Goal: Information Seeking & Learning: Find specific page/section

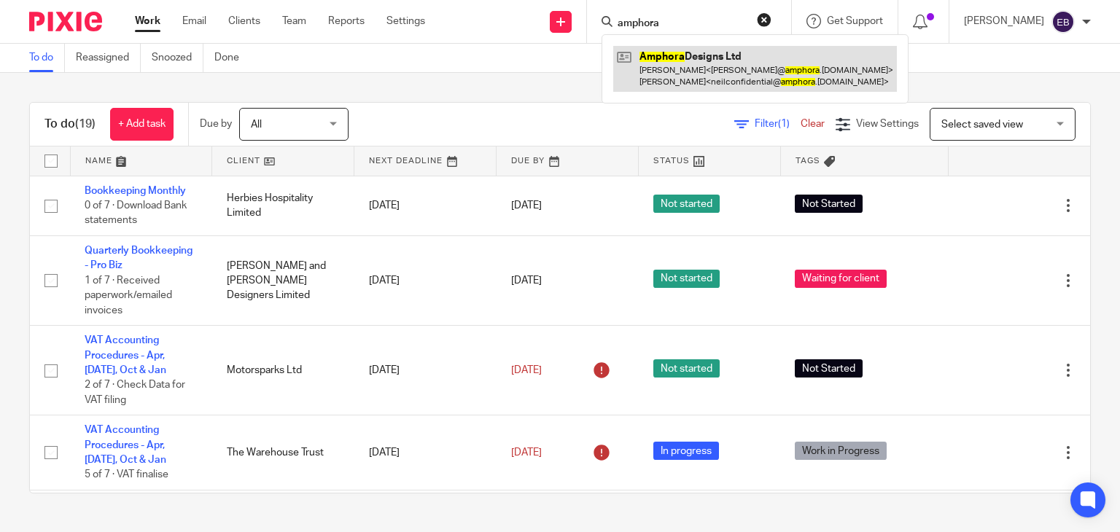
type input "amphora"
click at [729, 85] on link at bounding box center [755, 68] width 284 height 45
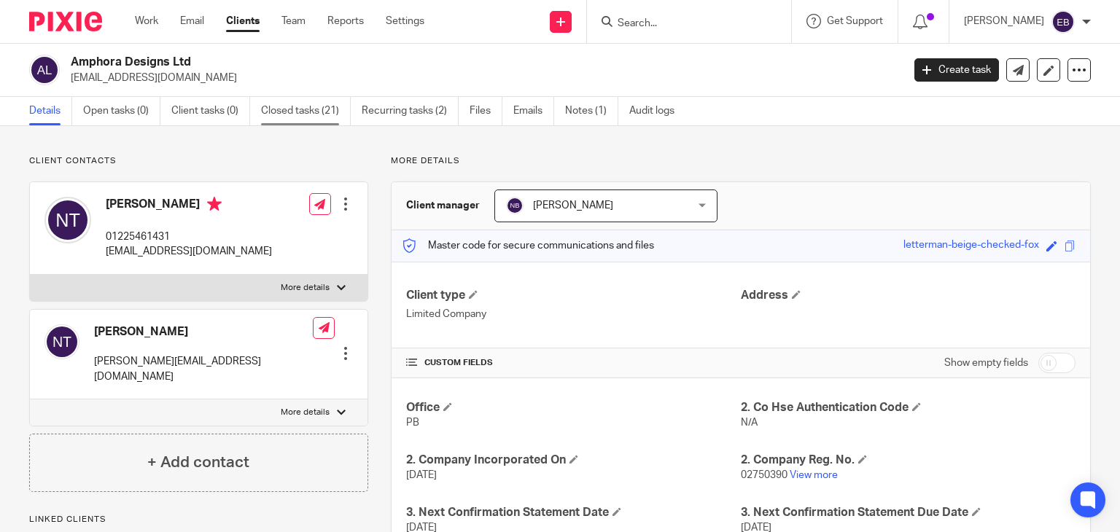
click at [297, 109] on link "Closed tasks (21)" at bounding box center [306, 111] width 90 height 28
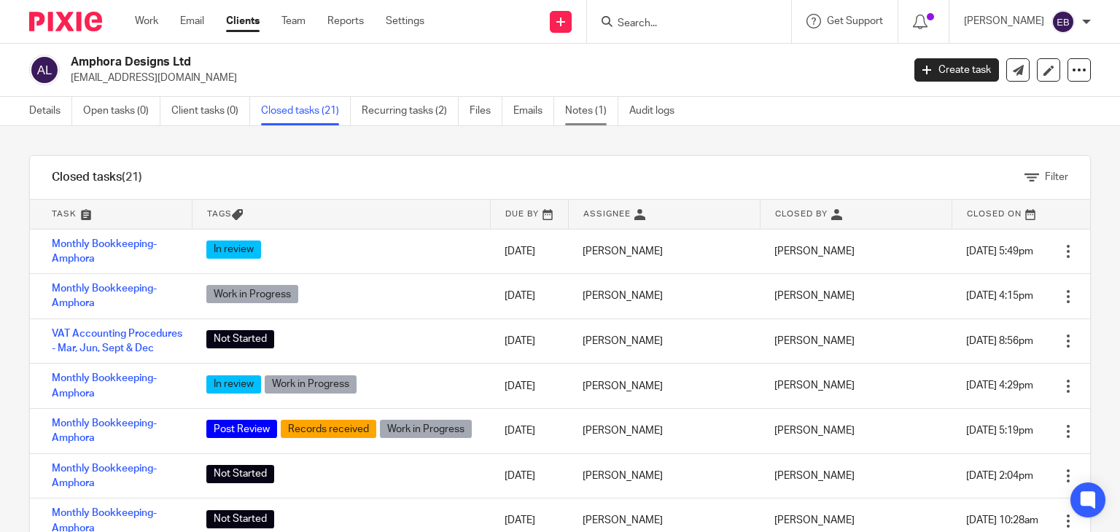
click at [599, 112] on link "Notes (1)" at bounding box center [591, 111] width 53 height 28
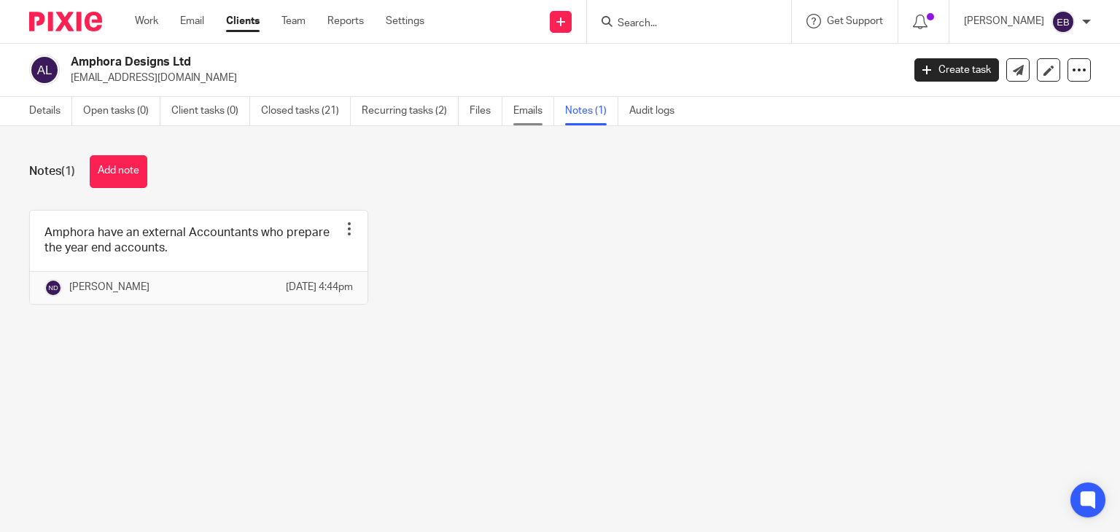
click at [520, 109] on link "Emails" at bounding box center [533, 111] width 41 height 28
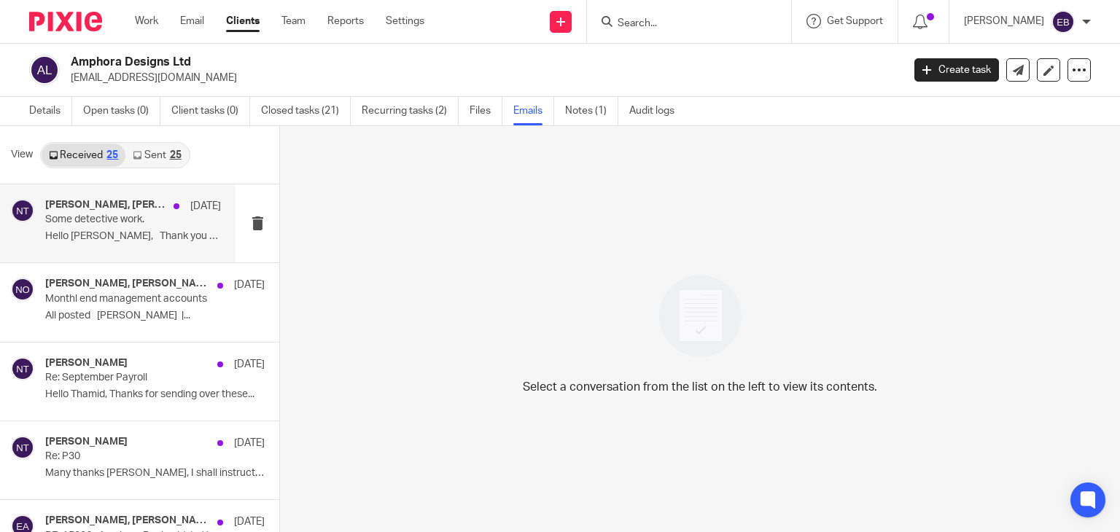
click at [122, 230] on p "Hello Barbara, Thank you so..." at bounding box center [133, 236] width 176 height 12
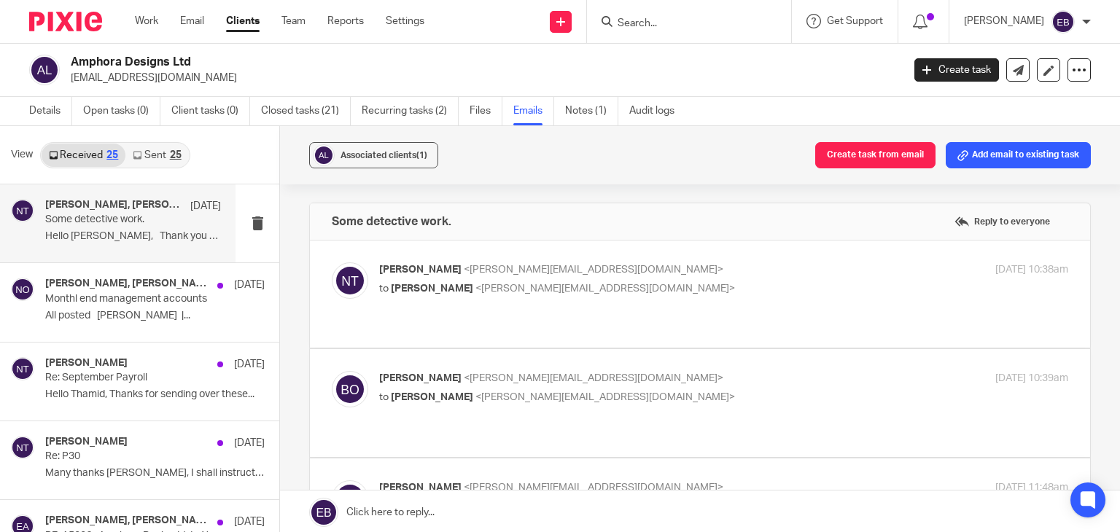
click at [647, 272] on p "Neil Tully <neil@amphora.co.uk>" at bounding box center [608, 269] width 459 height 15
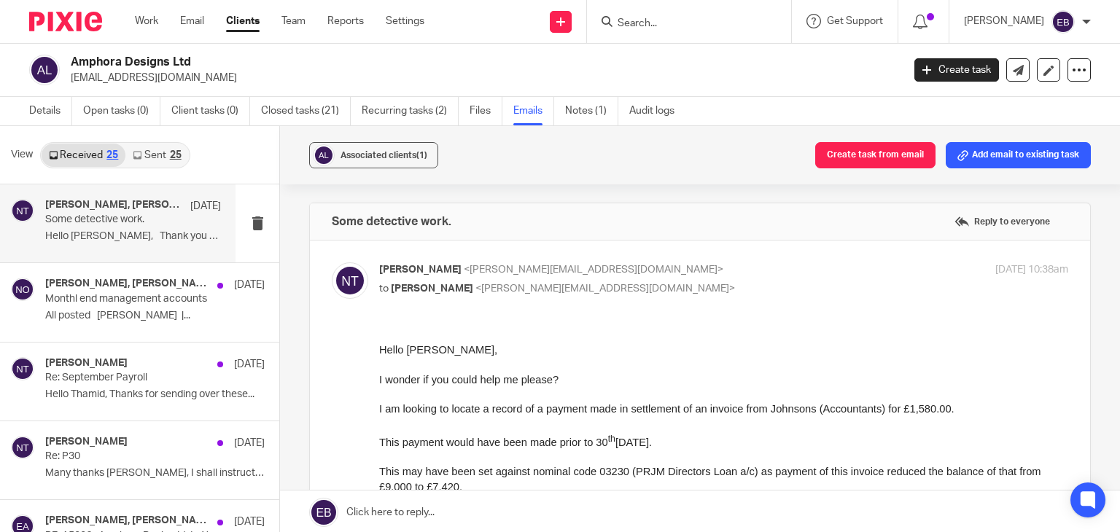
click at [332, 262] on input "checkbox" at bounding box center [331, 262] width 1 height 1
checkbox input "false"
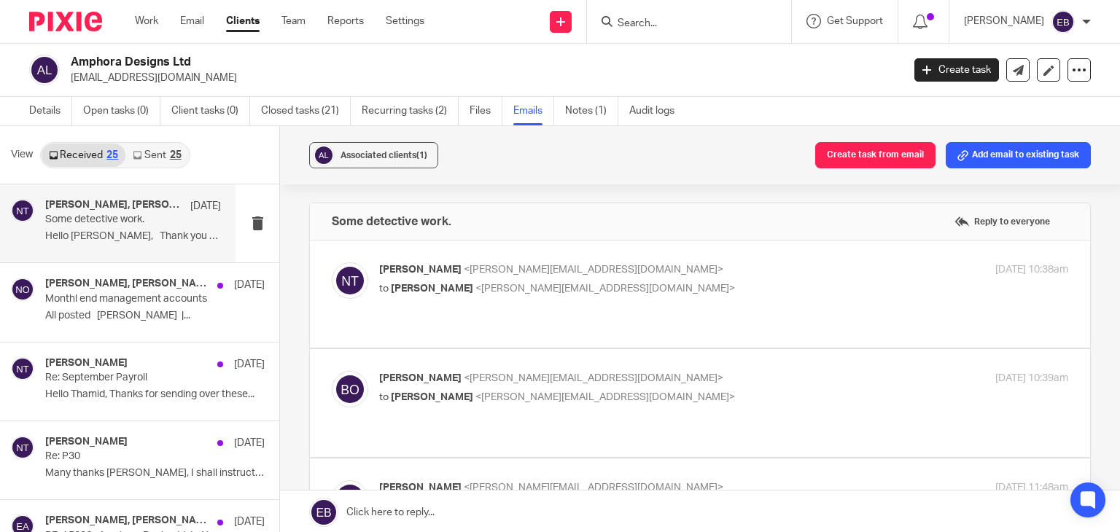
click at [674, 371] on p "Barbara Osubu <barbara@odaccountants.co.uk>" at bounding box center [608, 378] width 459 height 15
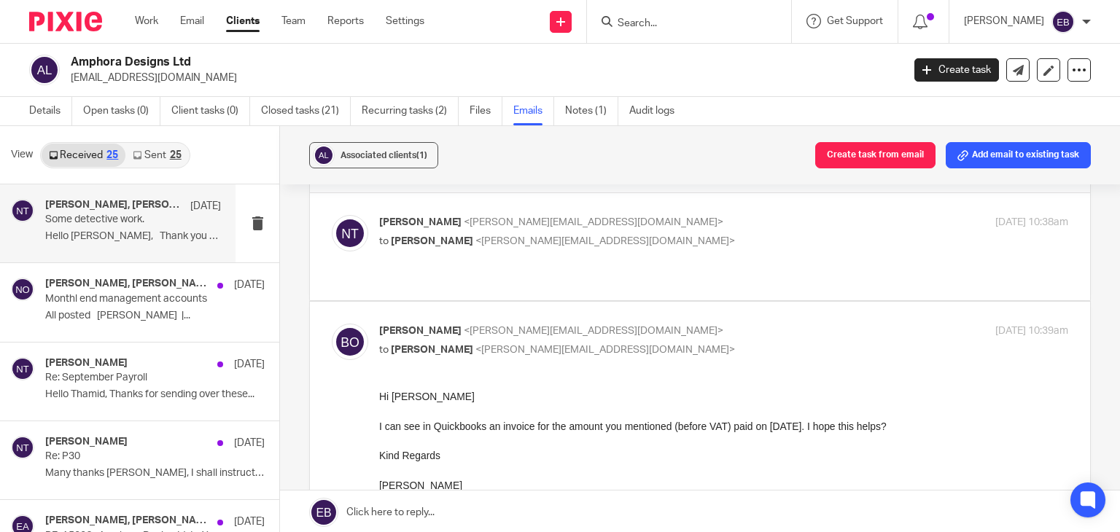
scroll to position [73, 0]
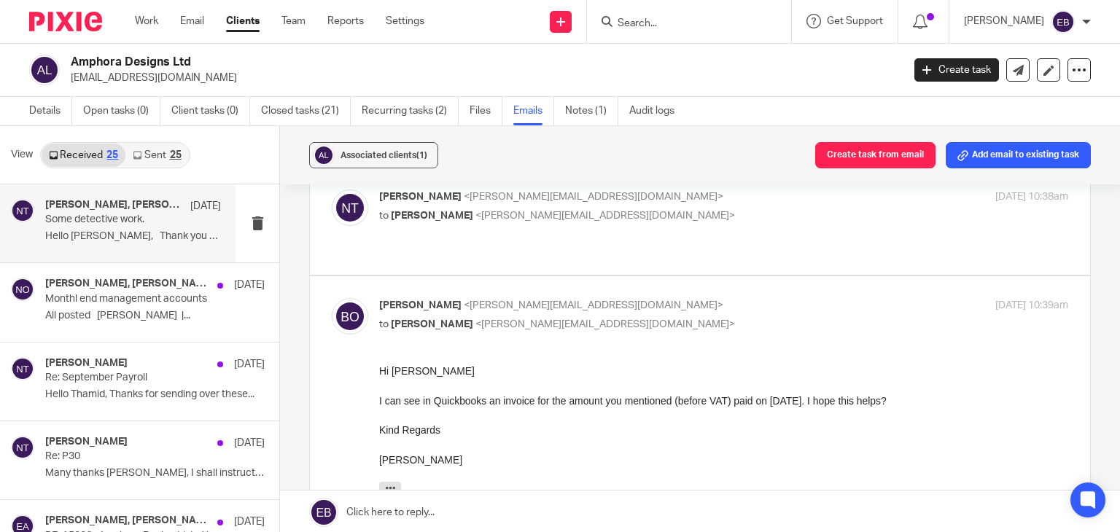
click at [658, 317] on p "to Neil Tully <neil@amphora.co.uk>" at bounding box center [608, 324] width 459 height 15
checkbox input "false"
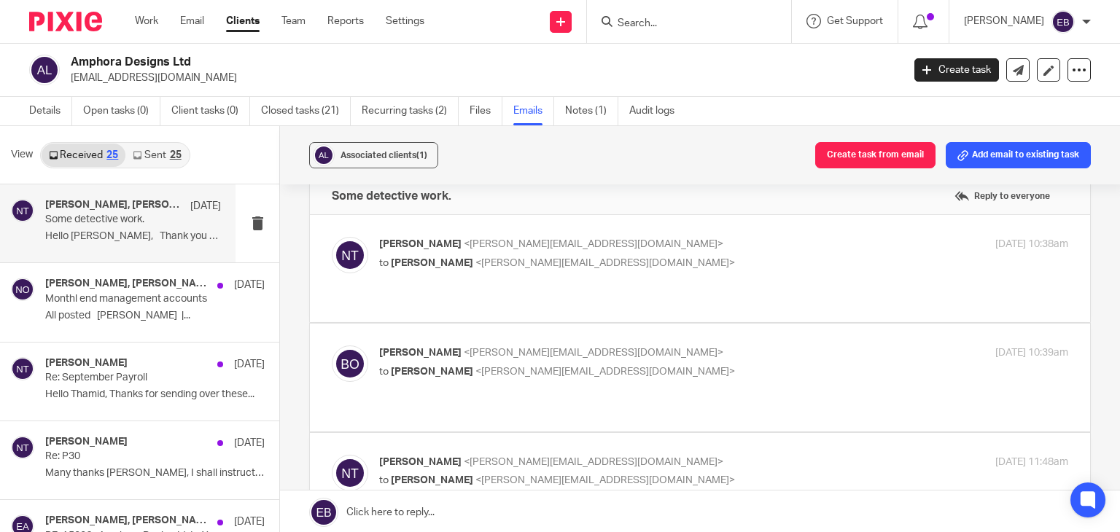
scroll to position [0, 0]
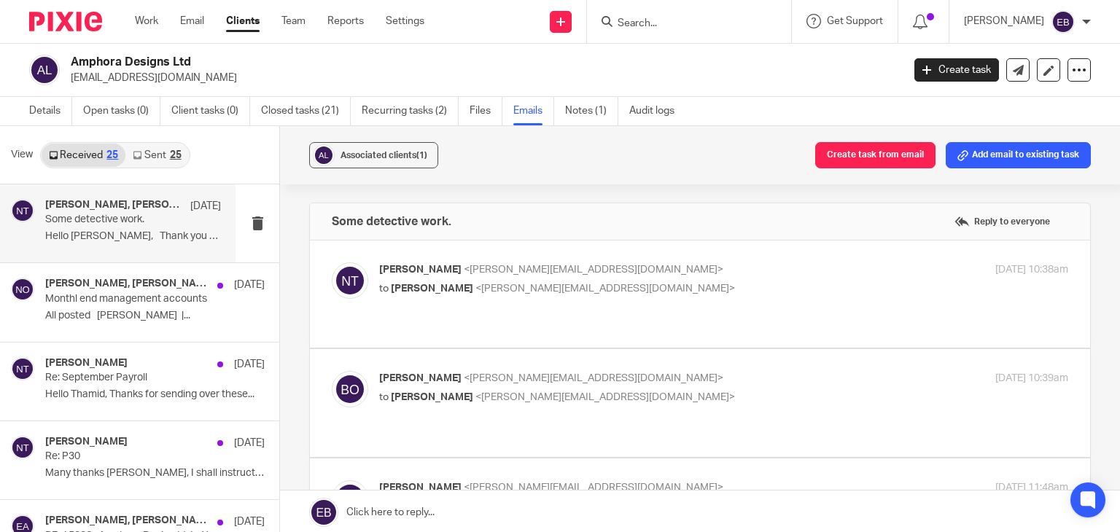
click at [665, 291] on p "to Barbara Osubu <barbara@odaccountants.co.uk>" at bounding box center [608, 288] width 459 height 15
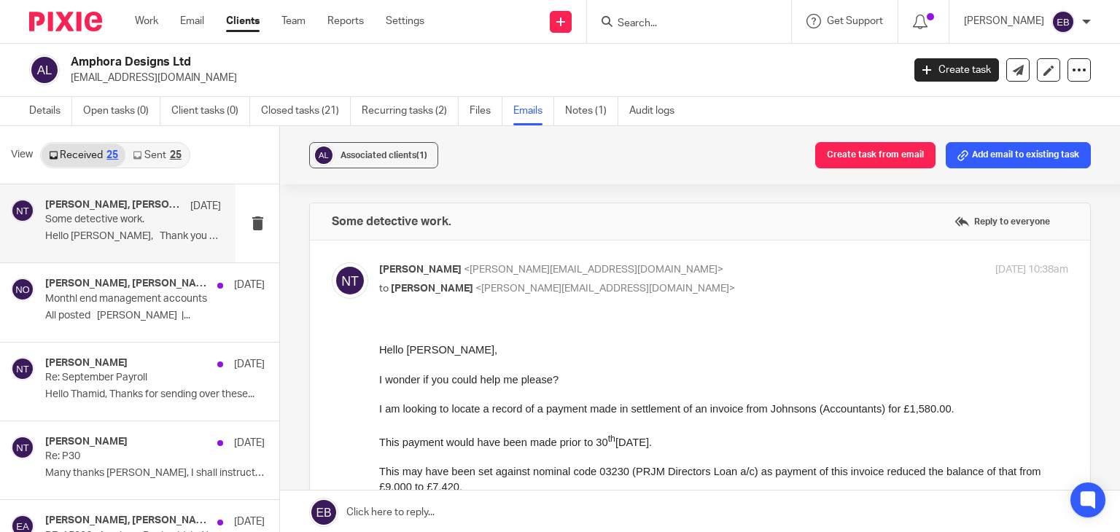
click at [665, 281] on p "to Barbara Osubu <barbara@odaccountants.co.uk>" at bounding box center [608, 288] width 459 height 15
checkbox input "false"
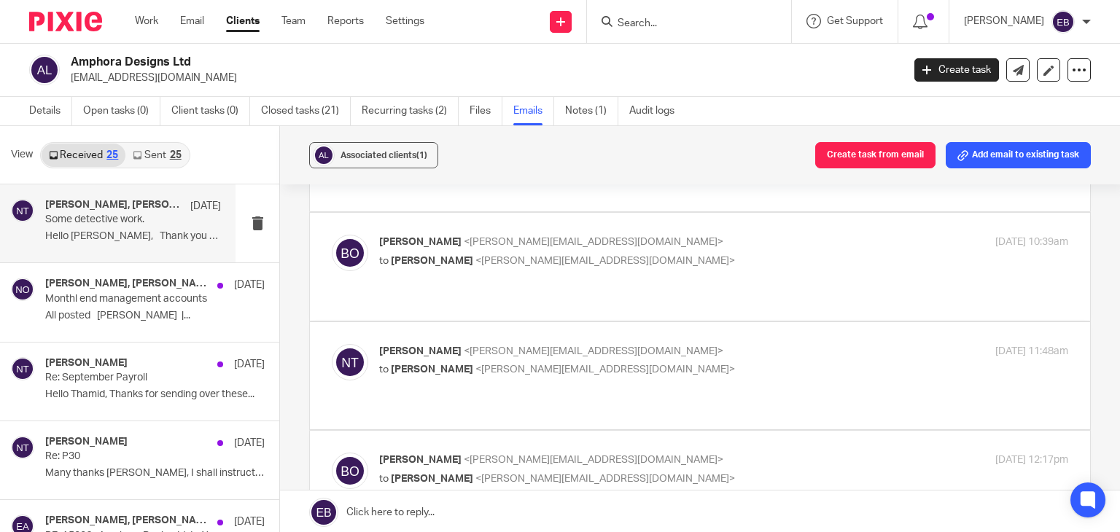
scroll to position [146, 0]
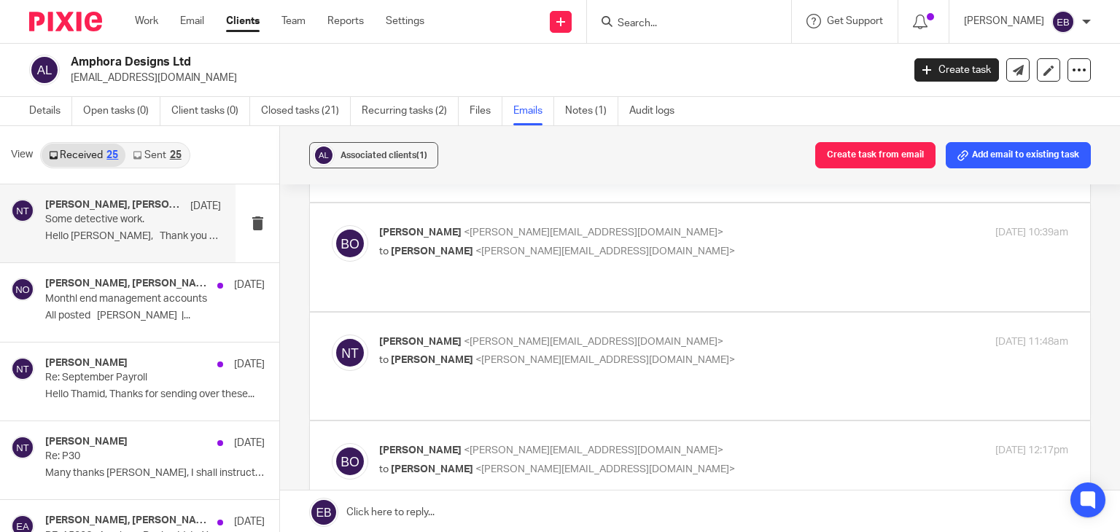
click at [678, 335] on div "Neil Tully <neil@amphora.co.uk> to Barbara Osubu <barbara@odaccountants.co.uk>" at bounding box center [608, 352] width 459 height 34
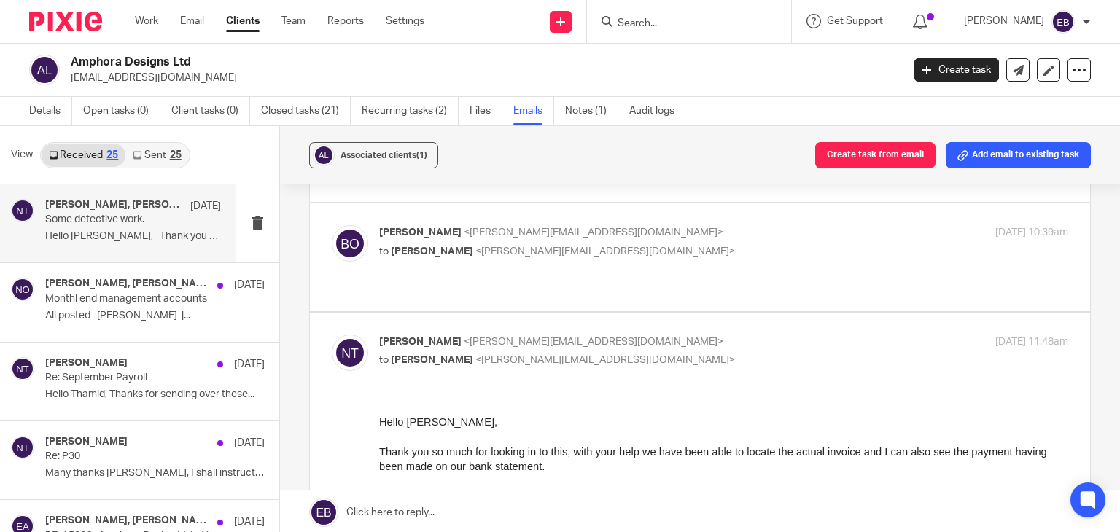
scroll to position [0, 0]
click at [682, 335] on p "Neil Tully <neil@amphora.co.uk>" at bounding box center [608, 342] width 459 height 15
checkbox input "false"
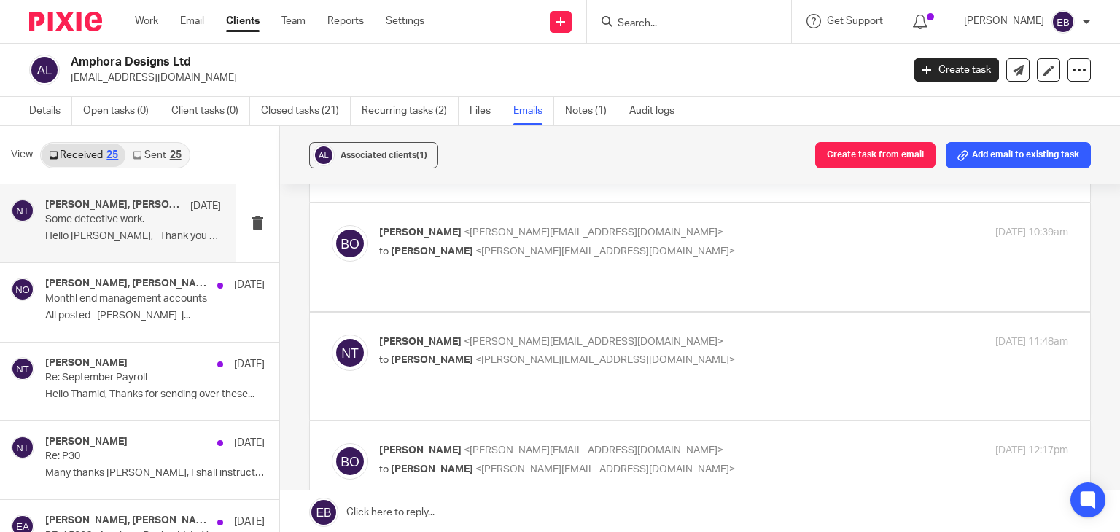
scroll to position [219, 0]
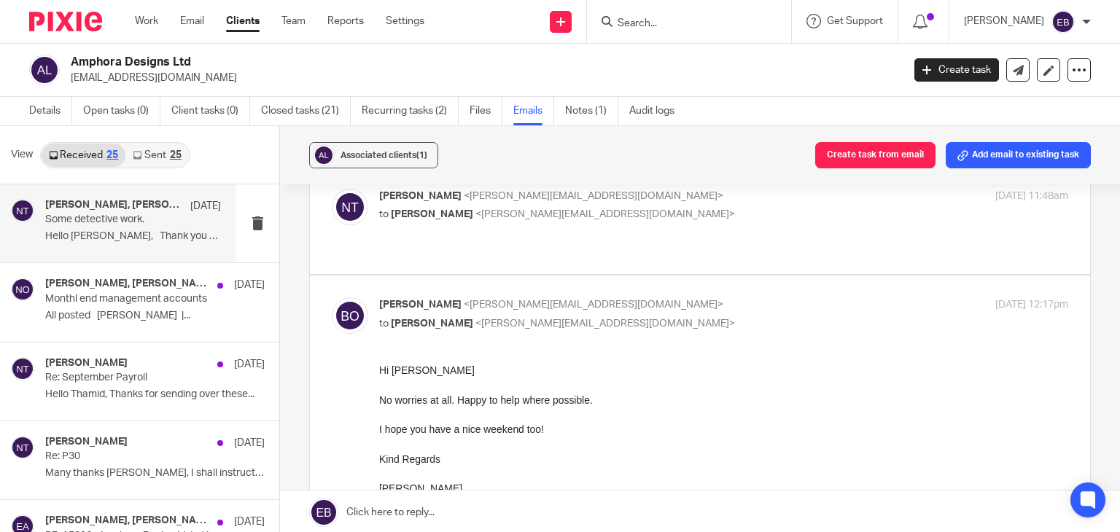
click at [676, 297] on div "Barbara Osubu <barbara@odaccountants.co.uk> to Neil Tully <neil@amphora.co.uk> …" at bounding box center [723, 315] width 689 height 36
checkbox input "false"
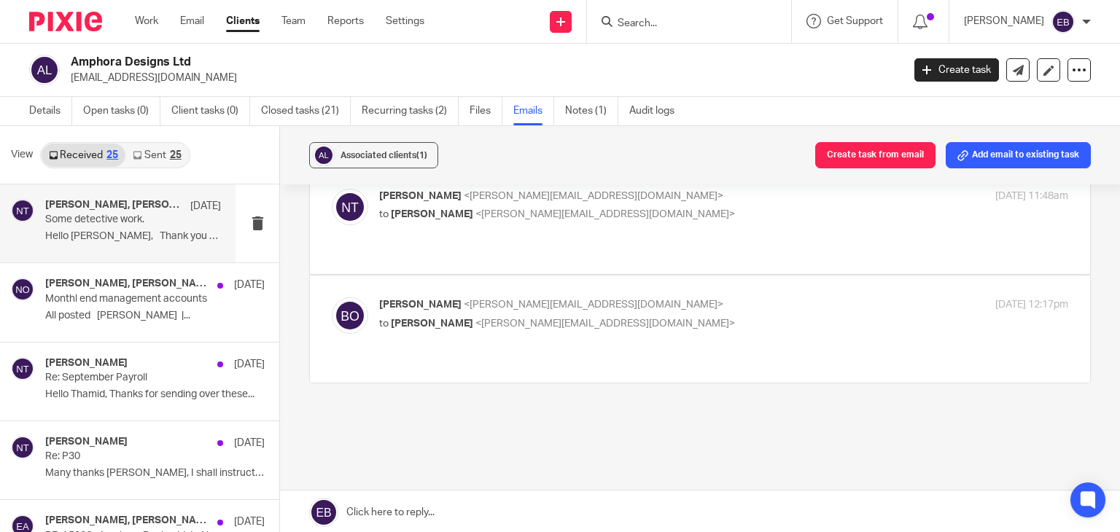
scroll to position [268, 0]
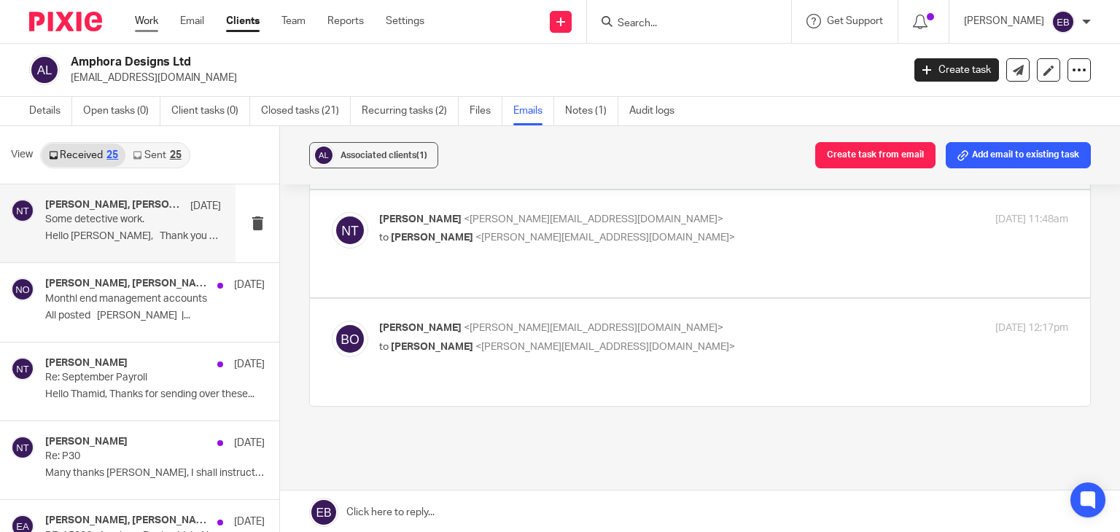
click at [149, 23] on link "Work" at bounding box center [146, 21] width 23 height 15
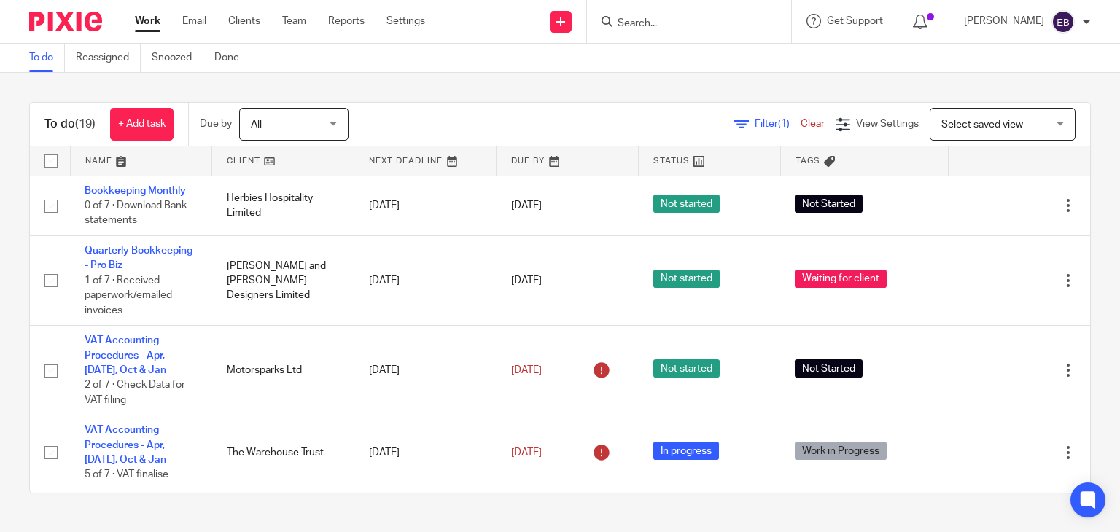
click at [686, 26] on input "Search" at bounding box center [681, 23] width 131 height 13
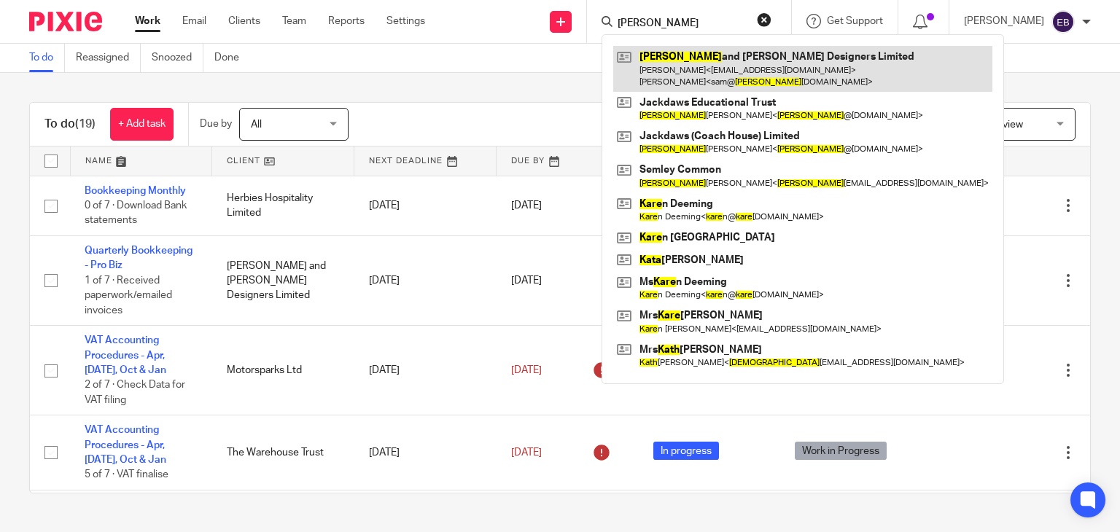
type input "[PERSON_NAME]"
click at [714, 60] on link at bounding box center [802, 68] width 379 height 45
